Goal: Task Accomplishment & Management: Use online tool/utility

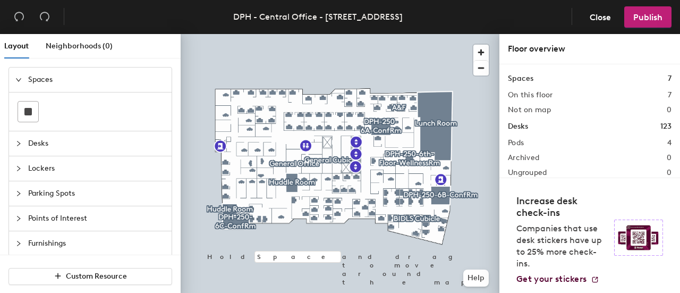
click at [19, 77] on icon "expanded" at bounding box center [18, 79] width 6 height 6
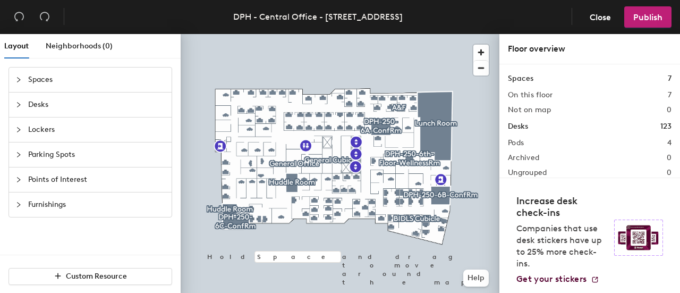
click at [20, 79] on icon "collapsed" at bounding box center [18, 79] width 6 height 6
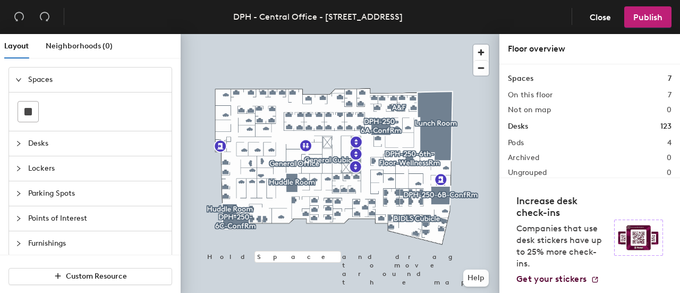
click at [19, 140] on icon "collapsed" at bounding box center [18, 143] width 6 height 6
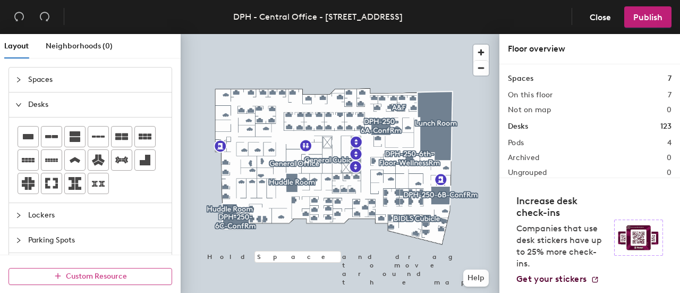
click at [90, 278] on span "Custom Resource" at bounding box center [96, 275] width 61 height 9
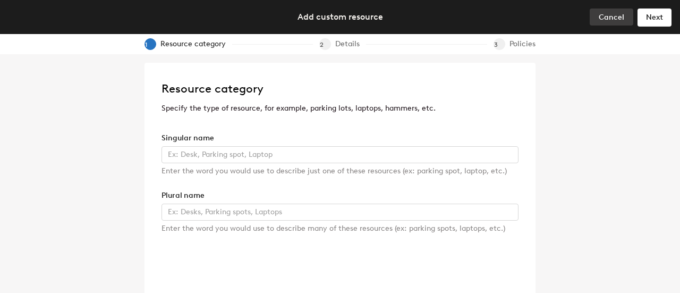
click at [609, 15] on span "Cancel" at bounding box center [610, 17] width 25 height 9
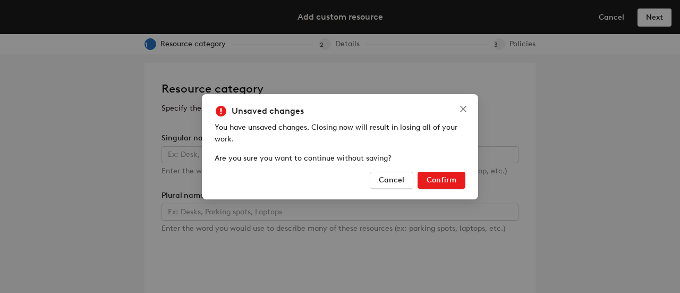
click at [450, 180] on span "Confirm" at bounding box center [441, 179] width 30 height 9
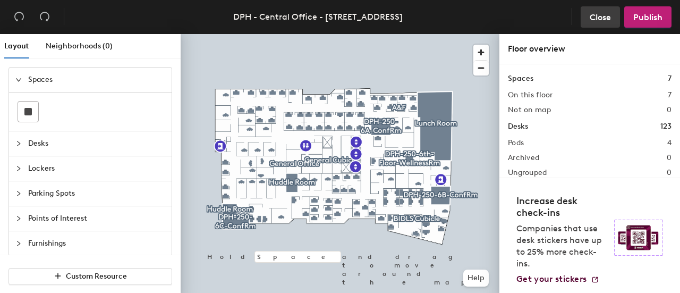
click at [600, 19] on span "Close" at bounding box center [599, 17] width 21 height 10
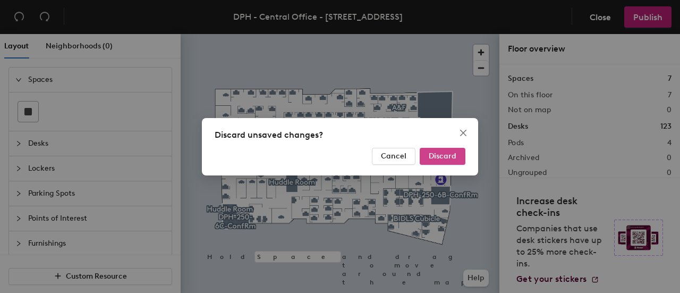
click at [439, 154] on span "Discard" at bounding box center [442, 155] width 28 height 9
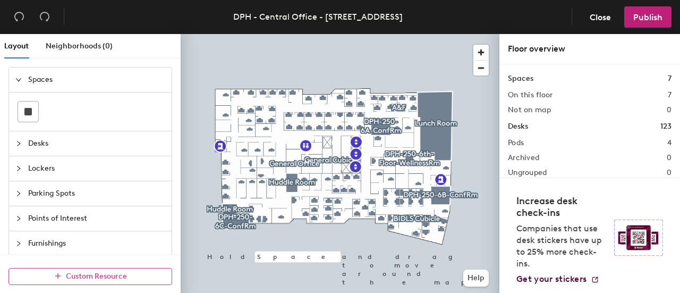
click at [56, 273] on icon "button" at bounding box center [57, 275] width 7 height 7
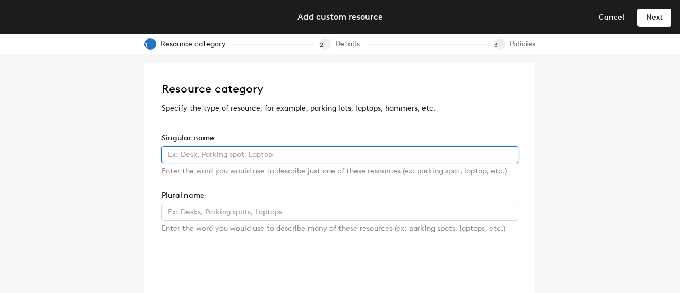
click at [182, 154] on input "text" at bounding box center [339, 154] width 357 height 17
type input "A"
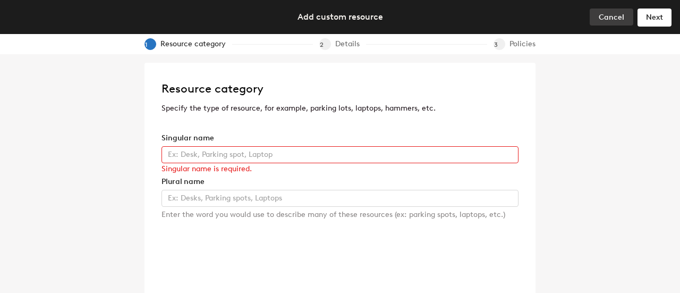
click at [610, 16] on span "Cancel" at bounding box center [610, 17] width 25 height 9
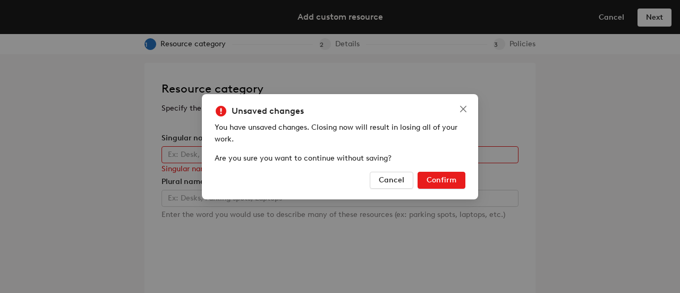
click at [446, 177] on span "Confirm" at bounding box center [441, 179] width 30 height 9
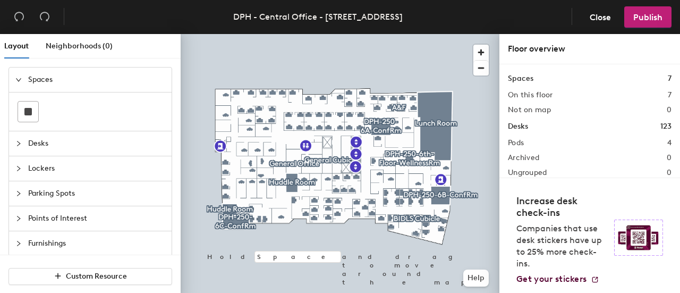
click at [21, 77] on icon "expanded" at bounding box center [18, 79] width 6 height 6
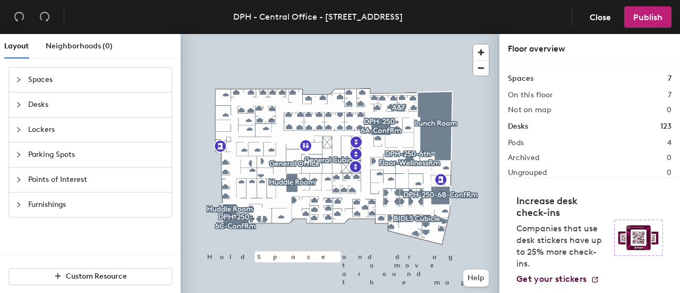
click at [18, 102] on icon "collapsed" at bounding box center [18, 104] width 6 height 6
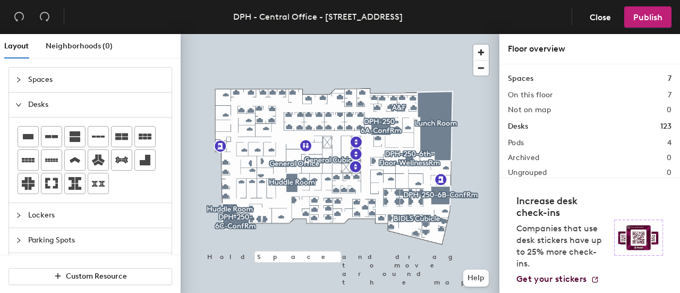
click at [17, 102] on icon "expanded" at bounding box center [18, 104] width 6 height 6
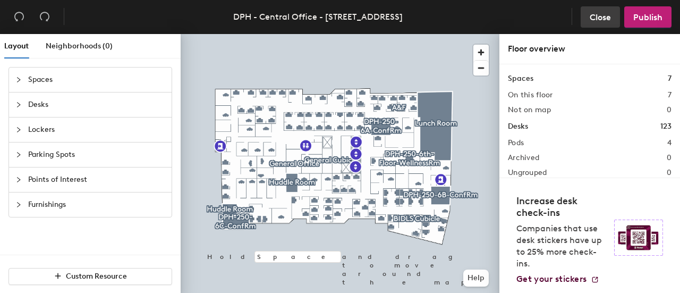
click at [600, 14] on span "Close" at bounding box center [599, 17] width 21 height 10
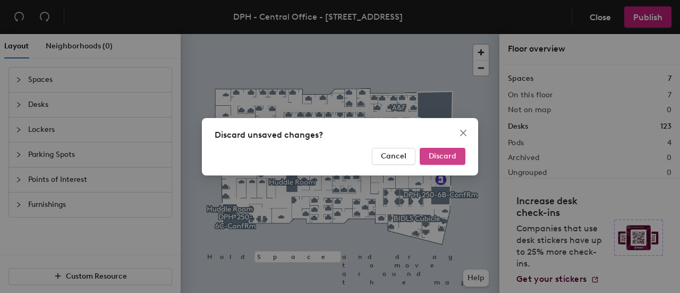
click at [449, 159] on span "Discard" at bounding box center [442, 155] width 28 height 9
